Goal: Find specific page/section: Find specific page/section

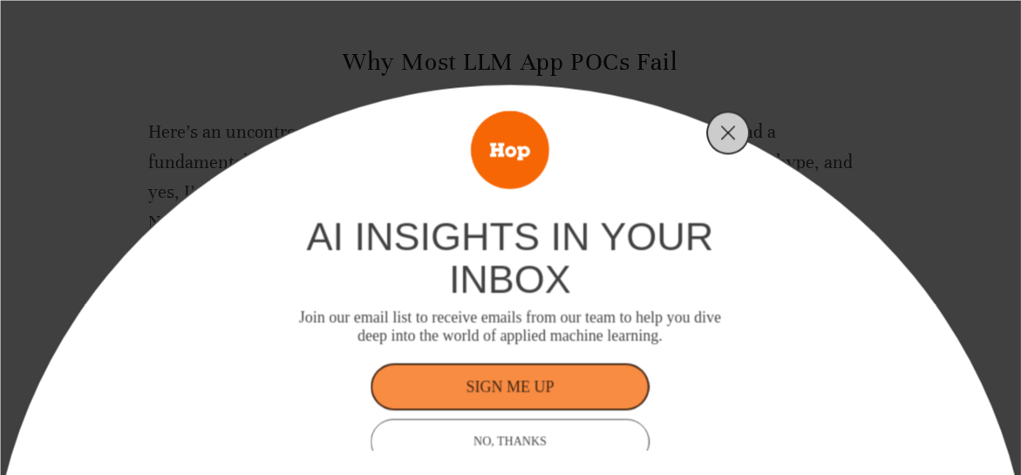
scroll to position [656, 0]
click at [732, 125] on icon "Close" at bounding box center [729, 133] width 16 height 16
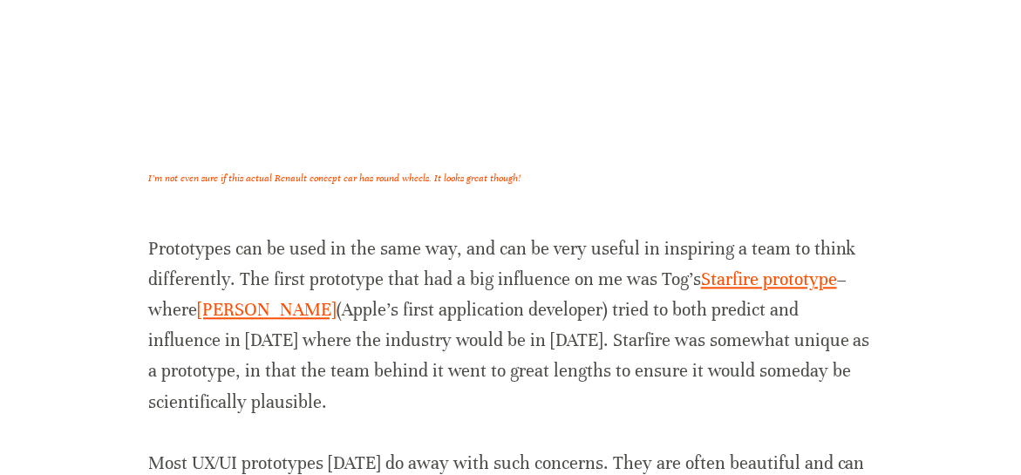
scroll to position [2209, 0]
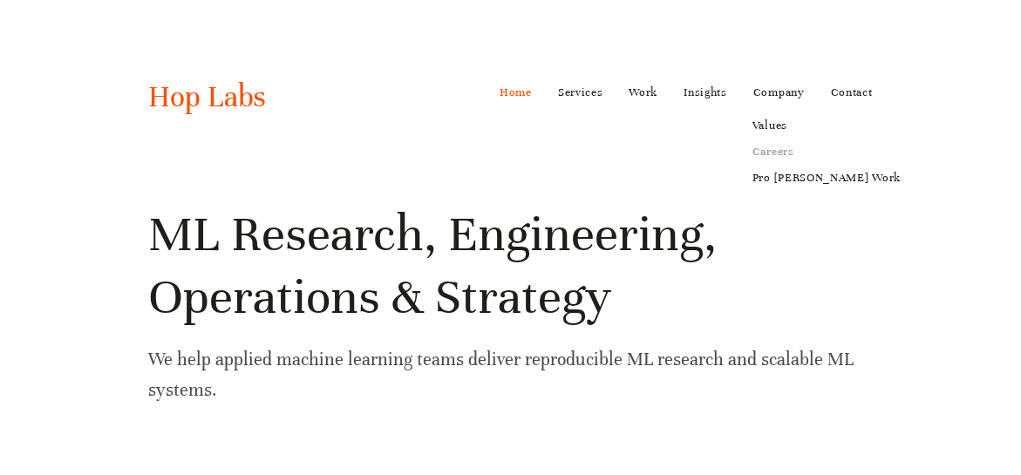
click at [798, 148] on link "Careers" at bounding box center [826, 152] width 173 height 26
